Goal: Task Accomplishment & Management: Complete application form

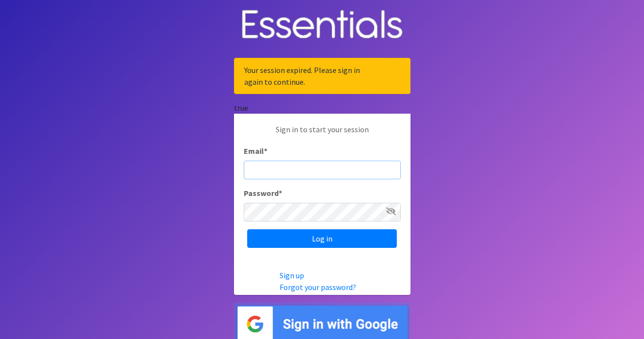
type input "[EMAIL_ADDRESS][DOMAIN_NAME]"
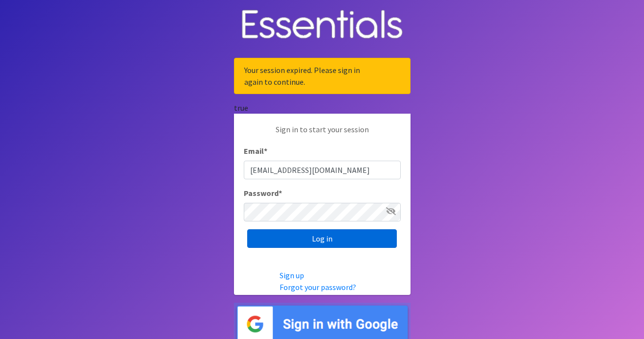
click at [334, 239] on input "Log in" at bounding box center [322, 239] width 150 height 19
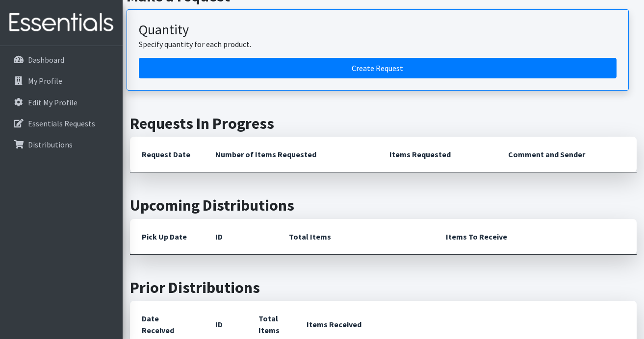
scroll to position [114, 0]
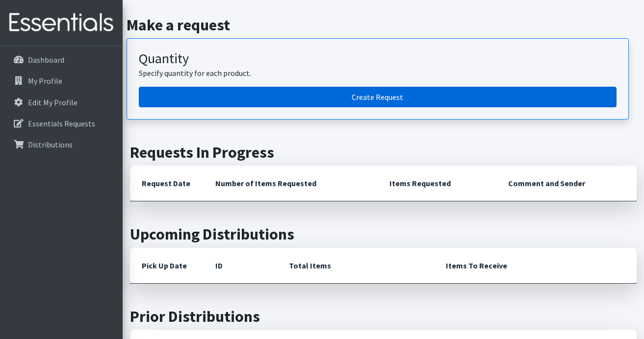
click at [374, 93] on link "Create Request" at bounding box center [378, 97] width 478 height 21
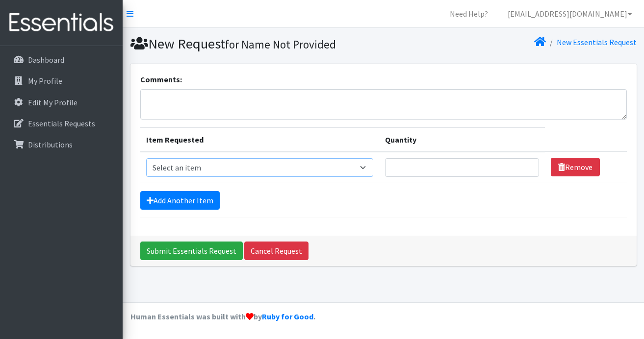
click at [366, 171] on select "Select an item Box - 2T-3T Pull-ups [200 Pull-ups/8 Packs] Box - 3T-4T Pull-ups…" at bounding box center [260, 167] width 228 height 19
select select "14399"
click at [146, 158] on select "Select an item Box - 2T-3T Pull-ups [200 Pull-ups/8 Packs] Box - 3T-4T Pull-ups…" at bounding box center [260, 167] width 228 height 19
click at [449, 165] on input "Quantity" at bounding box center [462, 167] width 154 height 19
type input "1"
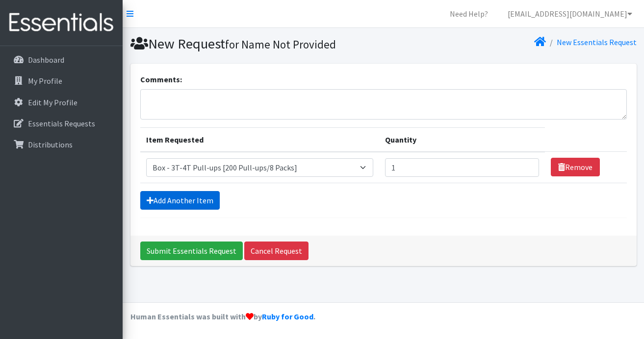
click at [214, 197] on link "Add Another Item" at bounding box center [179, 200] width 79 height 19
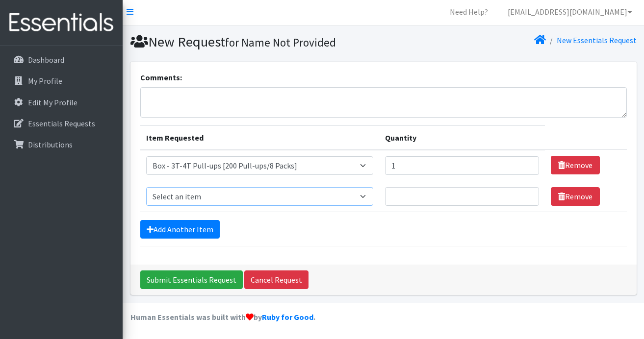
click at [332, 201] on select "Select an item Box - 2T-3T Pull-ups [200 Pull-ups/8 Packs] Box - 3T-4T Pull-ups…" at bounding box center [260, 196] width 228 height 19
select select "14400"
click at [146, 187] on select "Select an item Box - 2T-3T Pull-ups [200 Pull-ups/8 Packs] Box - 3T-4T Pull-ups…" at bounding box center [260, 196] width 228 height 19
click at [438, 197] on input "Quantity" at bounding box center [462, 196] width 154 height 19
type input "3"
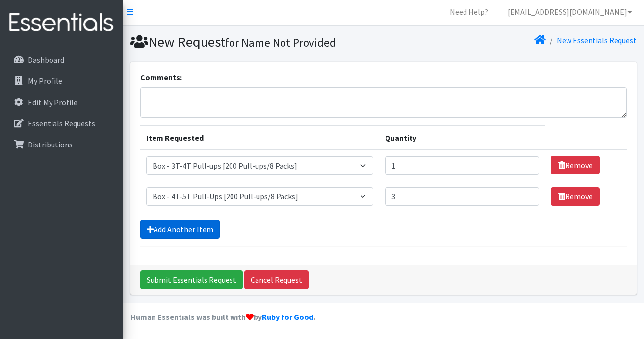
click at [211, 230] on link "Add Another Item" at bounding box center [179, 229] width 79 height 19
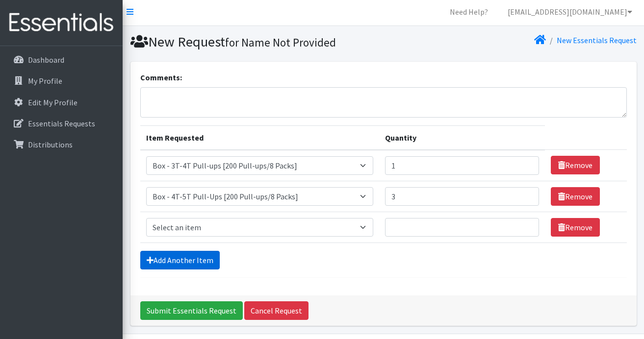
scroll to position [33, 0]
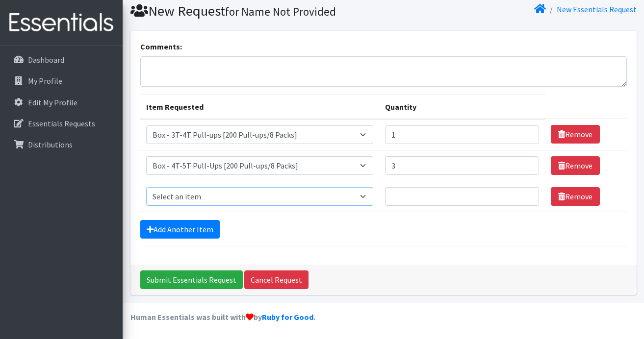
click at [320, 197] on select "Select an item Box - 2T-3T Pull-ups [200 Pull-ups/8 Packs] Box - 3T-4T Pull-ups…" at bounding box center [260, 196] width 228 height 19
select select "14396"
click at [146, 187] on select "Select an item Box - 2T-3T Pull-ups [200 Pull-ups/8 Packs] Box - 3T-4T Pull-ups…" at bounding box center [260, 196] width 228 height 19
click at [430, 196] on input "Quantity" at bounding box center [462, 196] width 154 height 19
type input "2"
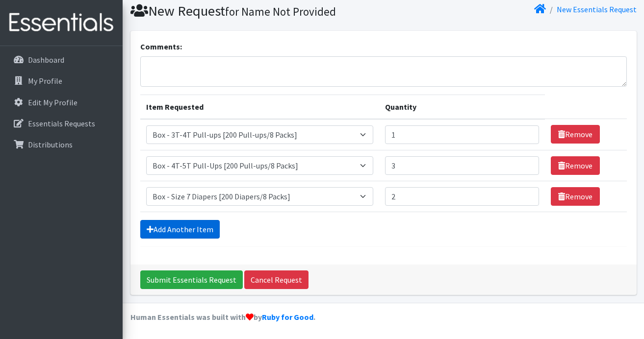
click at [202, 232] on link "Add Another Item" at bounding box center [179, 229] width 79 height 19
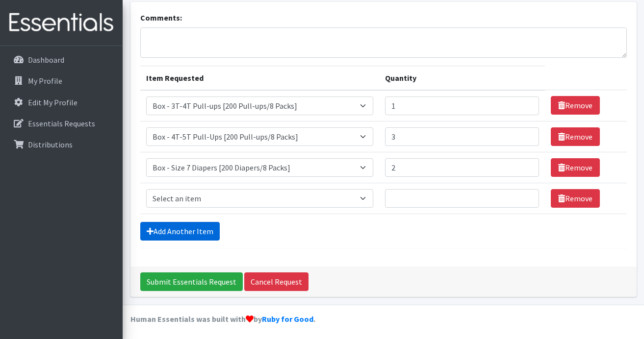
scroll to position [64, 0]
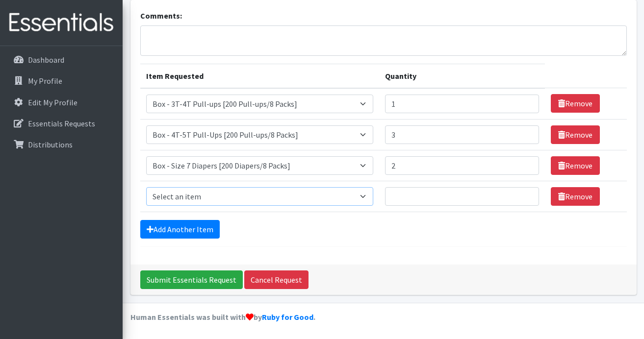
click at [217, 205] on select "Select an item Box - 2T-3T Pull-ups [200 Pull-ups/8 Packs] Box - 3T-4T Pull-ups…" at bounding box center [260, 196] width 228 height 19
select select "14395"
click at [146, 187] on select "Select an item Box - 2T-3T Pull-ups [200 Pull-ups/8 Packs] Box - 3T-4T Pull-ups…" at bounding box center [260, 196] width 228 height 19
click at [414, 189] on input "Quantity" at bounding box center [462, 196] width 154 height 19
type input "1"
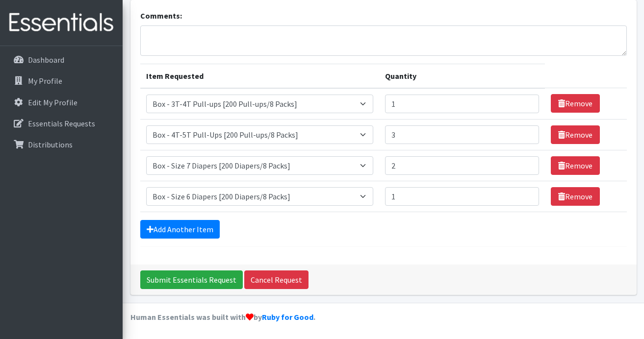
click at [457, 237] on div "Add Another Item" at bounding box center [383, 229] width 487 height 19
click at [175, 228] on link "Add Another Item" at bounding box center [179, 229] width 79 height 19
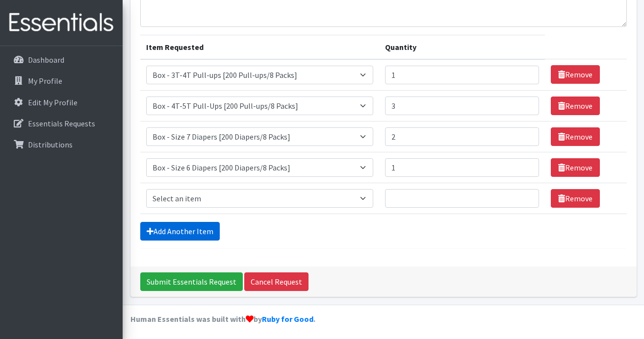
scroll to position [95, 0]
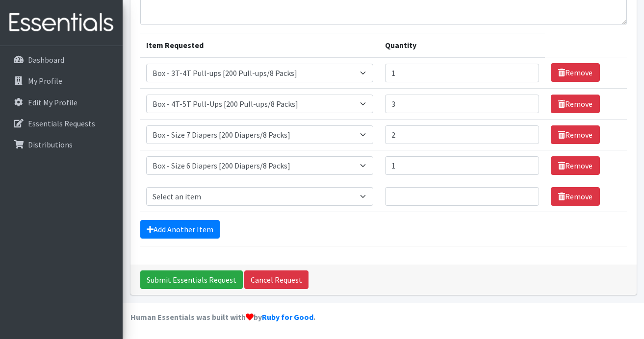
click at [202, 206] on td "Item Requested Select an item Box - 2T-3T Pull-ups [200 Pull-ups/8 Packs] Box -…" at bounding box center [259, 196] width 239 height 31
click at [205, 188] on select "Select an item Box - 2T-3T Pull-ups [200 Pull-ups/8 Packs] Box - 3T-4T Pull-ups…" at bounding box center [260, 196] width 228 height 19
select select "14394"
click at [146, 187] on select "Select an item Box - 2T-3T Pull-ups [200 Pull-ups/8 Packs] Box - 3T-4T Pull-ups…" at bounding box center [260, 196] width 228 height 19
click at [407, 199] on input "Quantity" at bounding box center [462, 196] width 154 height 19
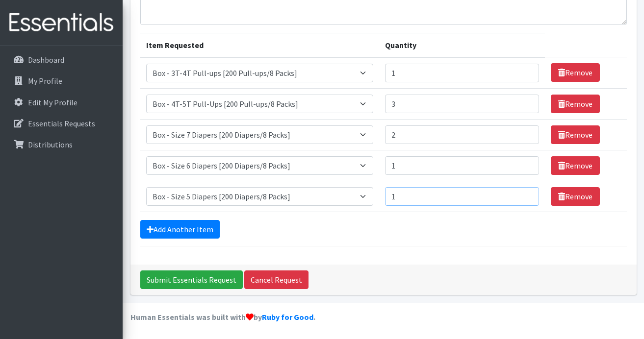
type input "1"
click at [405, 230] on div "Add Another Item" at bounding box center [383, 229] width 487 height 19
click at [199, 225] on link "Add Another Item" at bounding box center [179, 229] width 79 height 19
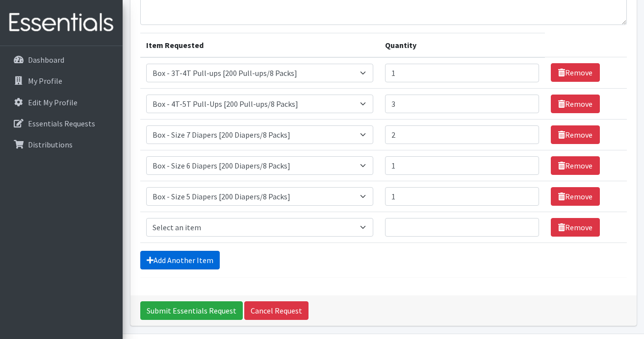
scroll to position [126, 0]
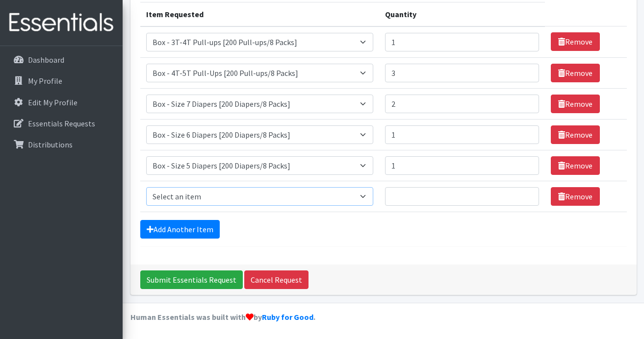
click at [341, 196] on select "Select an item Box - 2T-3T Pull-ups [200 Pull-ups/8 Packs] Box - 3T-4T Pull-ups…" at bounding box center [260, 196] width 228 height 19
click at [146, 187] on select "Select an item Box - 2T-3T Pull-ups [200 Pull-ups/8 Packs] Box - 3T-4T Pull-ups…" at bounding box center [260, 196] width 228 height 19
click at [341, 196] on select "Select an item Box - 2T-3T Pull-ups [200 Pull-ups/8 Packs] Box - 3T-4T Pull-ups…" at bounding box center [260, 196] width 228 height 19
select select "9774"
click at [146, 187] on select "Select an item Box - 2T-3T Pull-ups [200 Pull-ups/8 Packs] Box - 3T-4T Pull-ups…" at bounding box center [260, 196] width 228 height 19
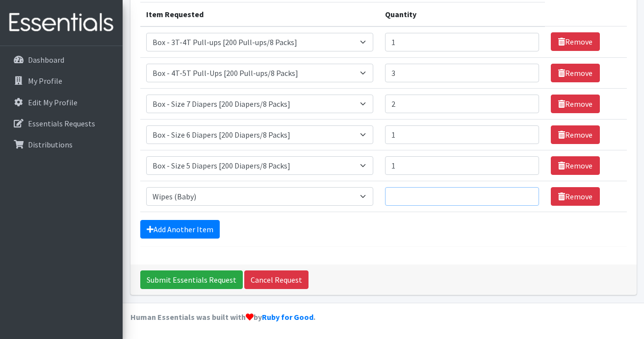
click at [444, 205] on input "Quantity" at bounding box center [462, 196] width 154 height 19
type input "3"
click at [448, 241] on form "Comments: Item Requested Quantity Item Requested Select an item Box - 2T-3T Pul…" at bounding box center [383, 97] width 487 height 299
click at [216, 280] on input "Submit Essentials Request" at bounding box center [191, 280] width 103 height 19
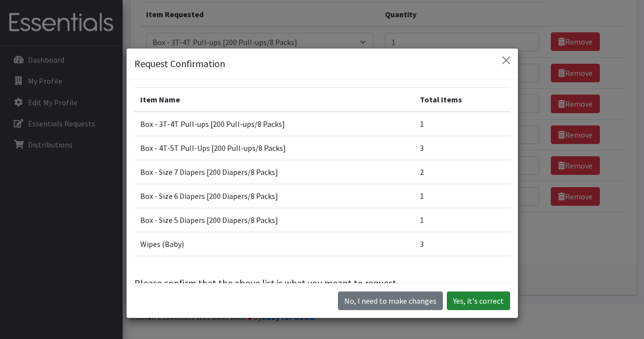
click at [479, 299] on button "Yes, it's correct" at bounding box center [478, 301] width 63 height 19
